Goal: Task Accomplishment & Management: Manage account settings

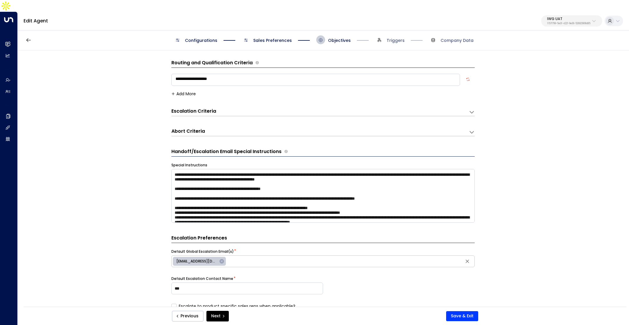
scroll to position [169, 0]
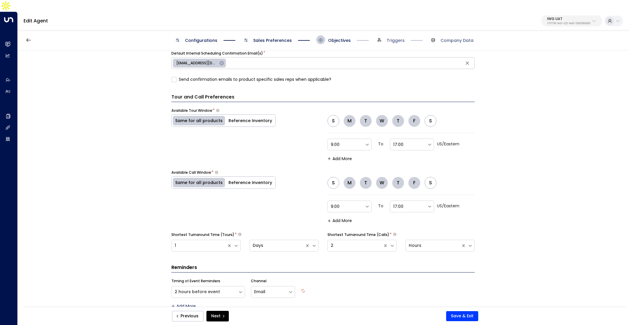
click at [573, 22] on p "1157f799-5e31-4221-9e36-526923908d85" at bounding box center [568, 23] width 43 height 2
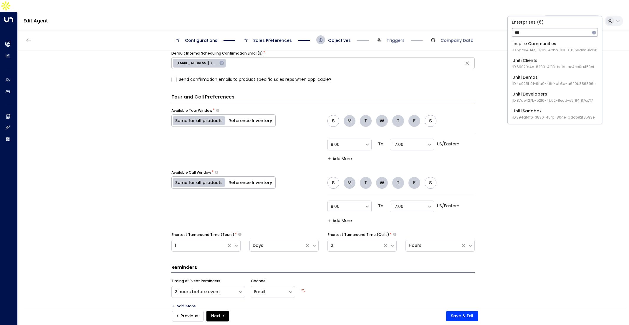
type input "***"
click at [570, 81] on div "Uniti Demos ID: 4c025b01-9fa0-46ff-ab3a-a620b886896e" at bounding box center [554, 80] width 83 height 12
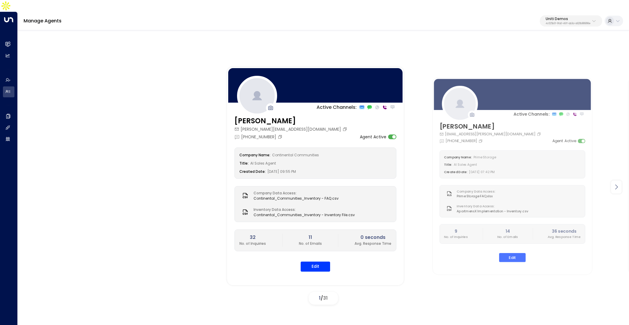
click at [618, 180] on div at bounding box center [616, 186] width 11 height 13
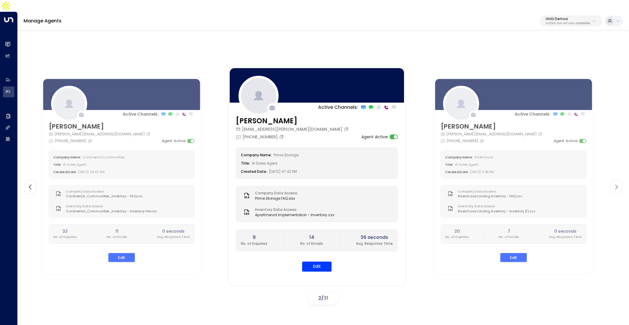
click at [614, 183] on icon at bounding box center [616, 186] width 7 height 7
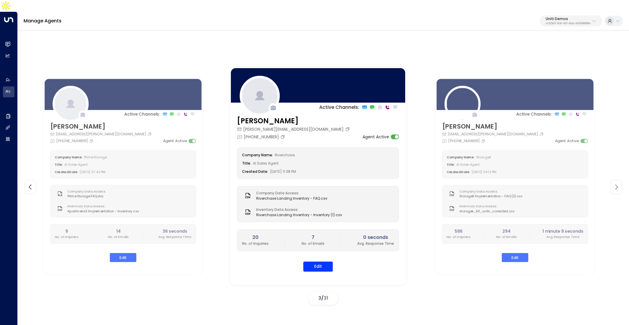
click at [614, 183] on icon at bounding box center [616, 186] width 7 height 7
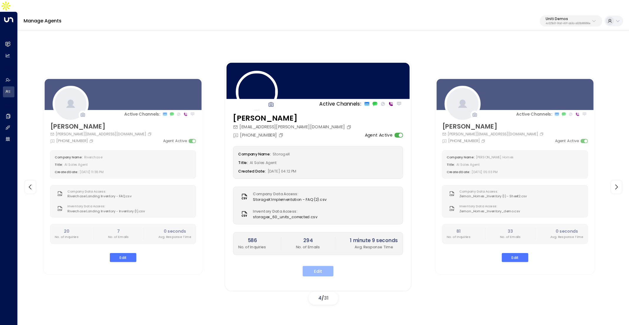
click at [315, 265] on button "Edit" at bounding box center [318, 270] width 31 height 11
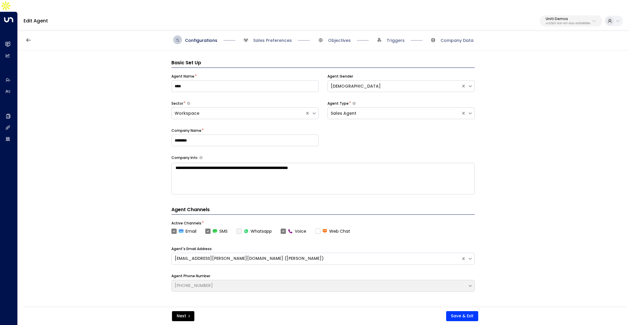
scroll to position [9, 0]
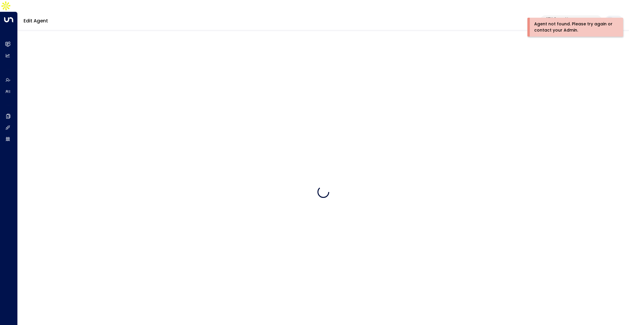
click at [365, 57] on div at bounding box center [324, 191] width 612 height 325
click at [509, 12] on div "Edit Agent 25N Coworking 3b9800f4-81ca-4ec0-8758-72fbe4763f36" at bounding box center [324, 21] width 612 height 19
click at [540, 15] on button "25N Coworking 3b9800f4-81ca-4ec0-8758-72fbe4763f36" at bounding box center [571, 20] width 62 height 11
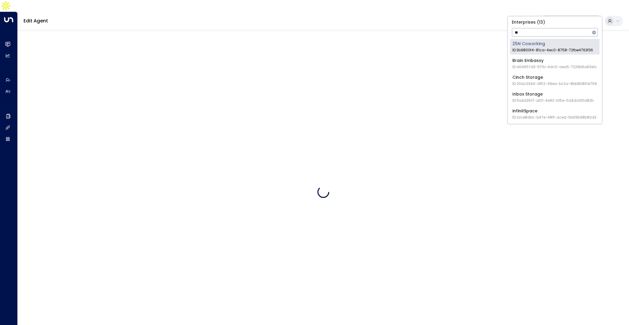
type input "*"
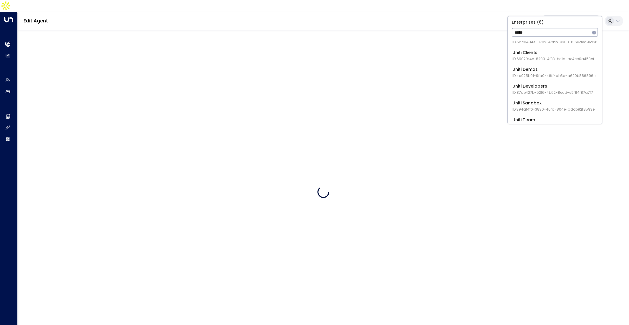
scroll to position [14, 0]
type input "*****"
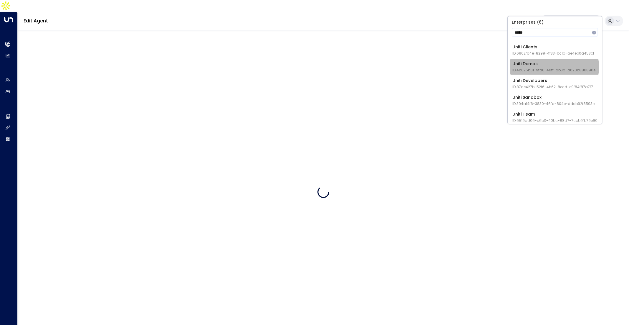
click at [554, 67] on div "Uniti Demos ID: 4c025b01-9fa0-46ff-ab3a-a620b886896e" at bounding box center [554, 67] width 83 height 12
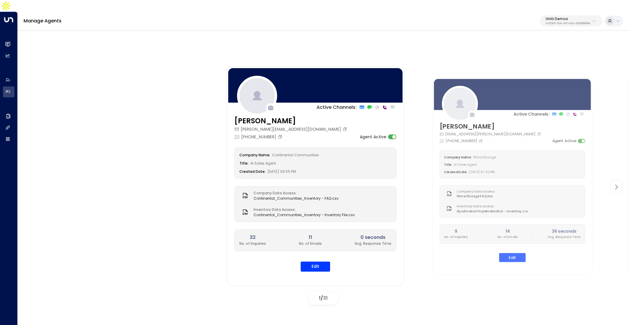
click at [613, 183] on icon at bounding box center [616, 186] width 7 height 7
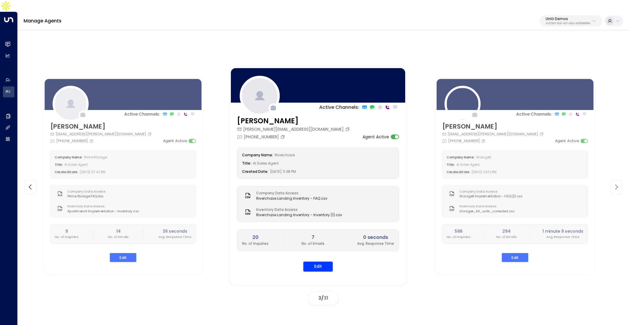
click at [613, 183] on icon at bounding box center [616, 186] width 7 height 7
click at [531, 37] on div "Active Channels: [PERSON_NAME] [PERSON_NAME][EMAIL_ADDRESS][DOMAIN_NAME] [PHONE…" at bounding box center [324, 182] width 612 height 306
click at [558, 17] on p "Uniti Demos" at bounding box center [568, 19] width 45 height 4
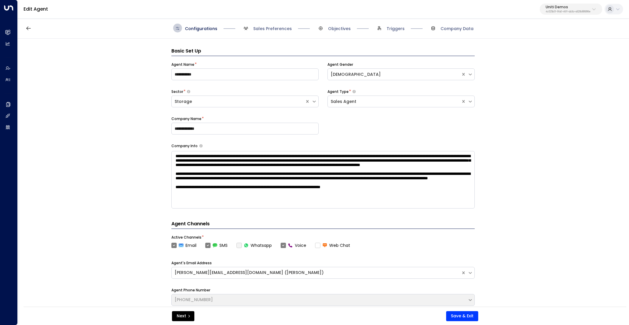
scroll to position [9, 0]
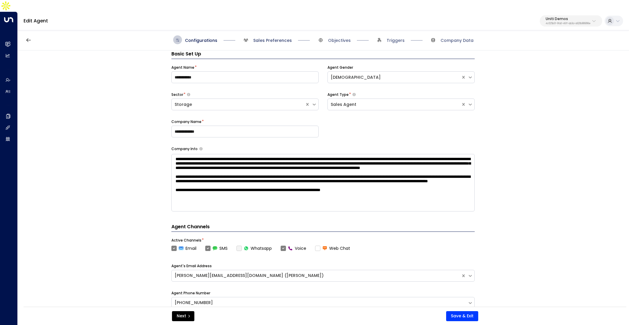
click at [267, 37] on span "Sales Preferences" at bounding box center [272, 40] width 39 height 6
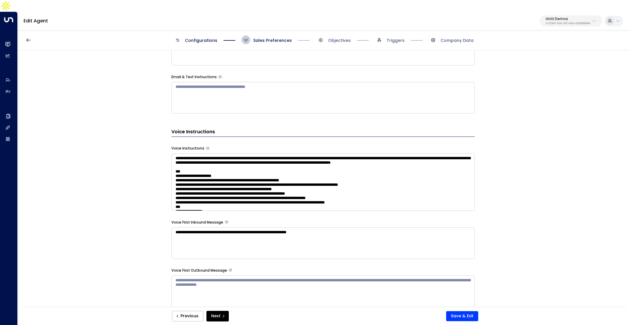
scroll to position [345, 0]
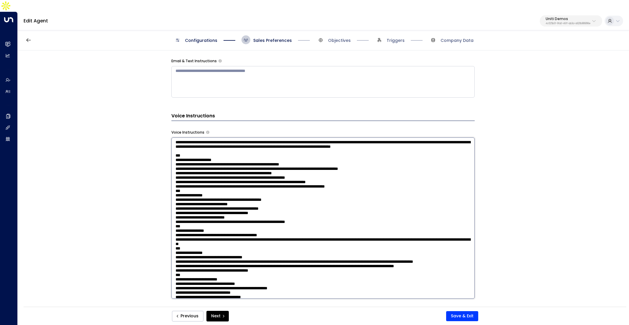
click at [247, 155] on textarea at bounding box center [322, 217] width 303 height 161
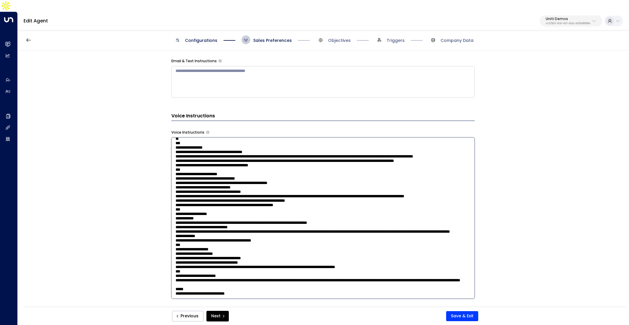
scroll to position [235, 0]
